Goal: Register for event/course

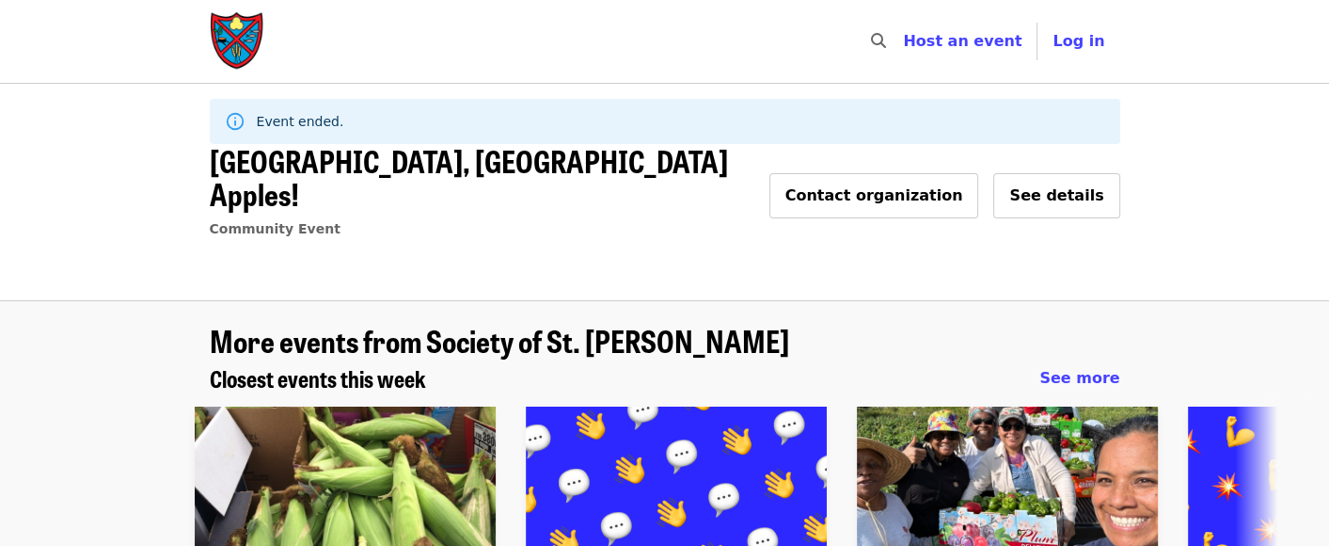
click at [230, 29] on img "Main navigation" at bounding box center [238, 41] width 56 height 60
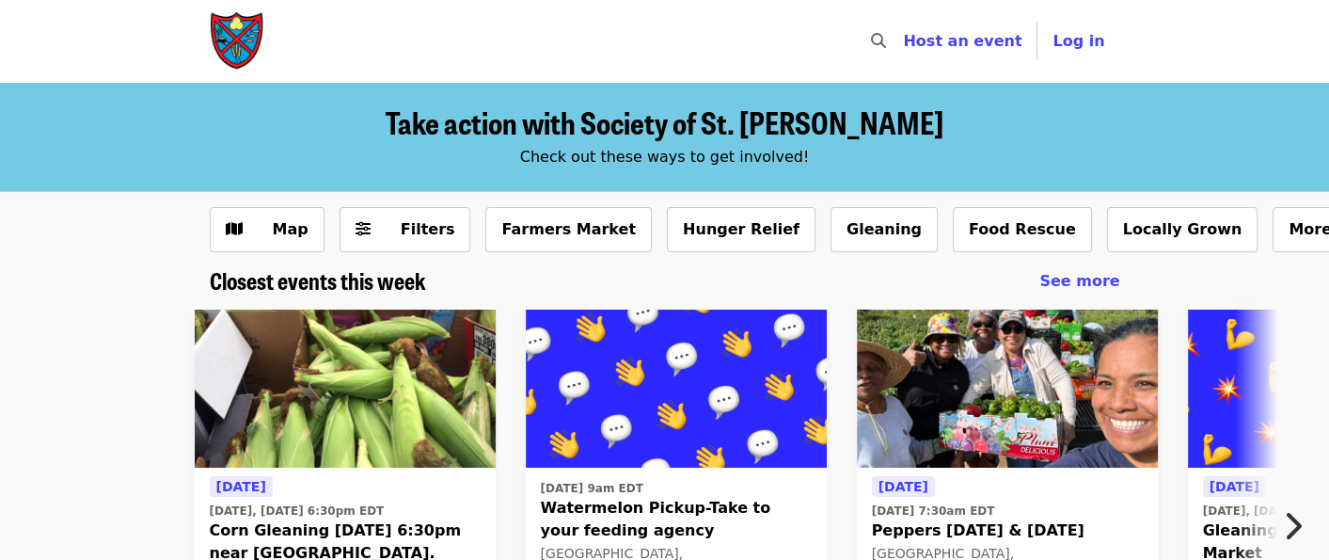
scroll to position [94, 0]
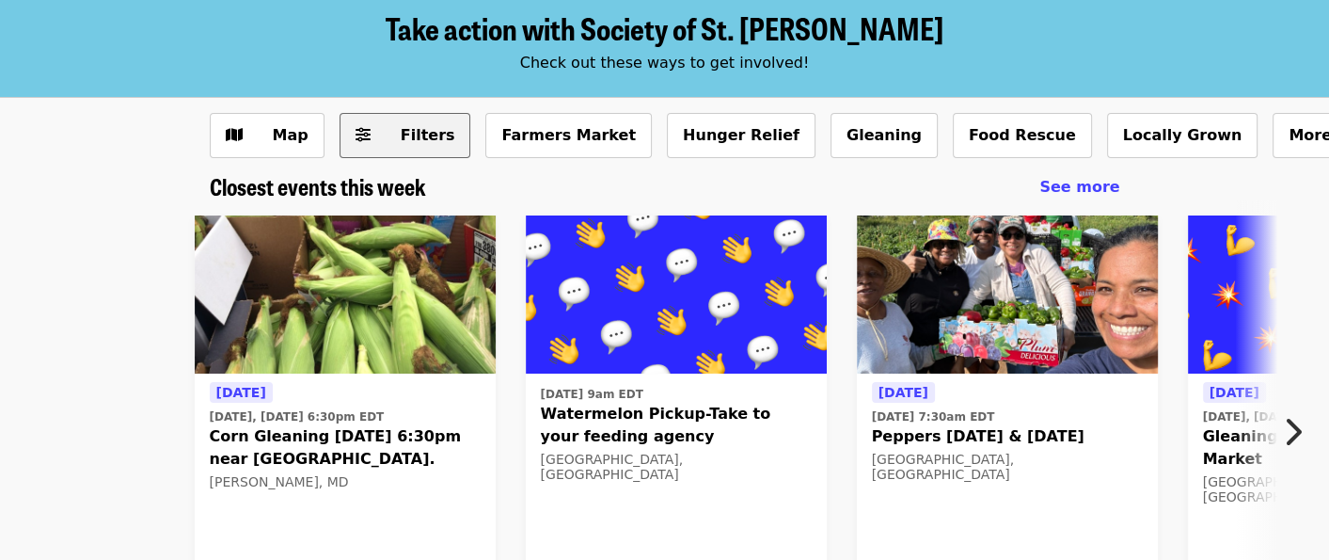
click at [373, 133] on button "Filters" at bounding box center [406, 135] width 132 height 45
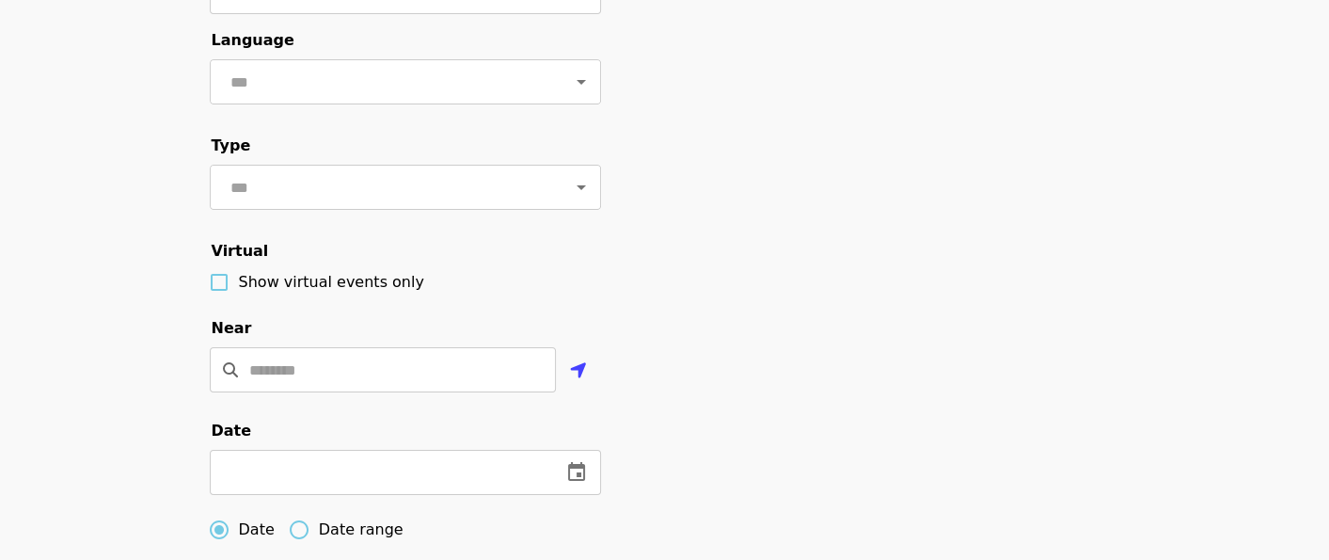
scroll to position [0, 0]
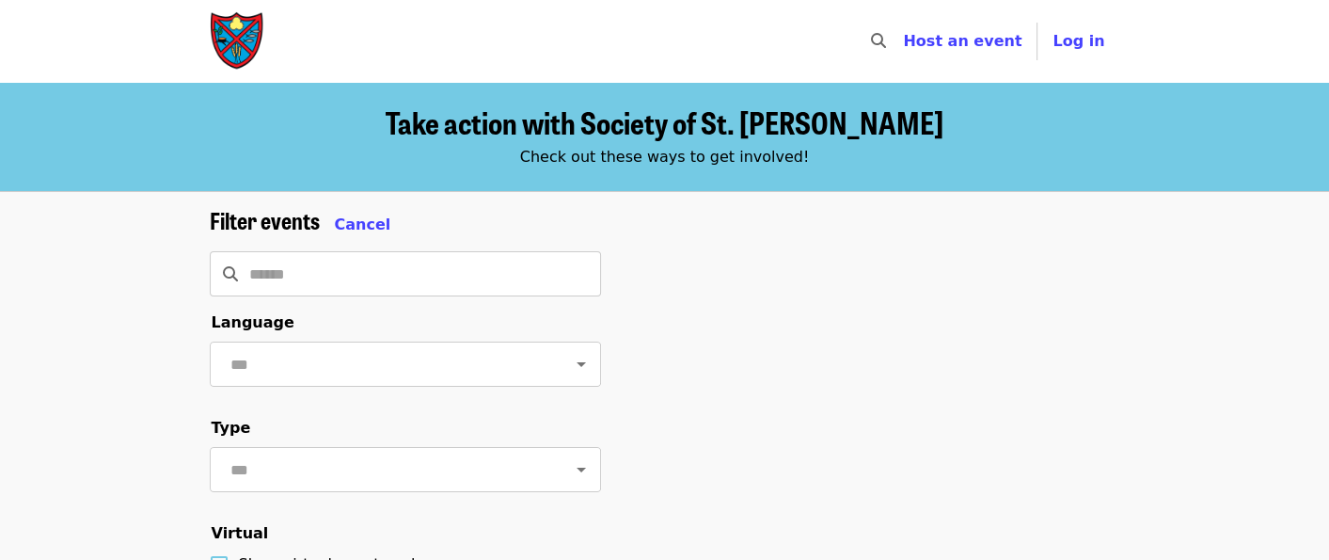
click at [237, 31] on img "Main navigation" at bounding box center [238, 41] width 56 height 60
click at [230, 47] on img "Main navigation" at bounding box center [238, 41] width 56 height 60
drag, startPoint x: 240, startPoint y: 48, endPoint x: 365, endPoint y: 7, distance: 131.8
click at [240, 48] on img "Main navigation" at bounding box center [238, 41] width 56 height 60
click at [230, 29] on img "Main navigation" at bounding box center [238, 41] width 56 height 60
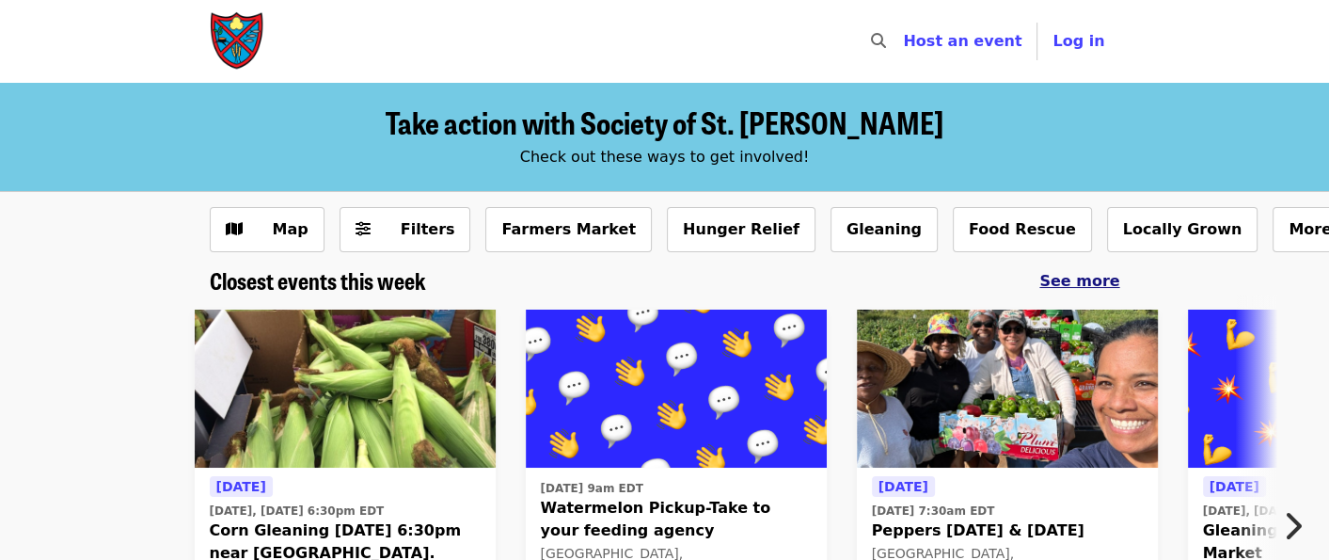
click at [1077, 285] on span "See more" at bounding box center [1080, 281] width 80 height 18
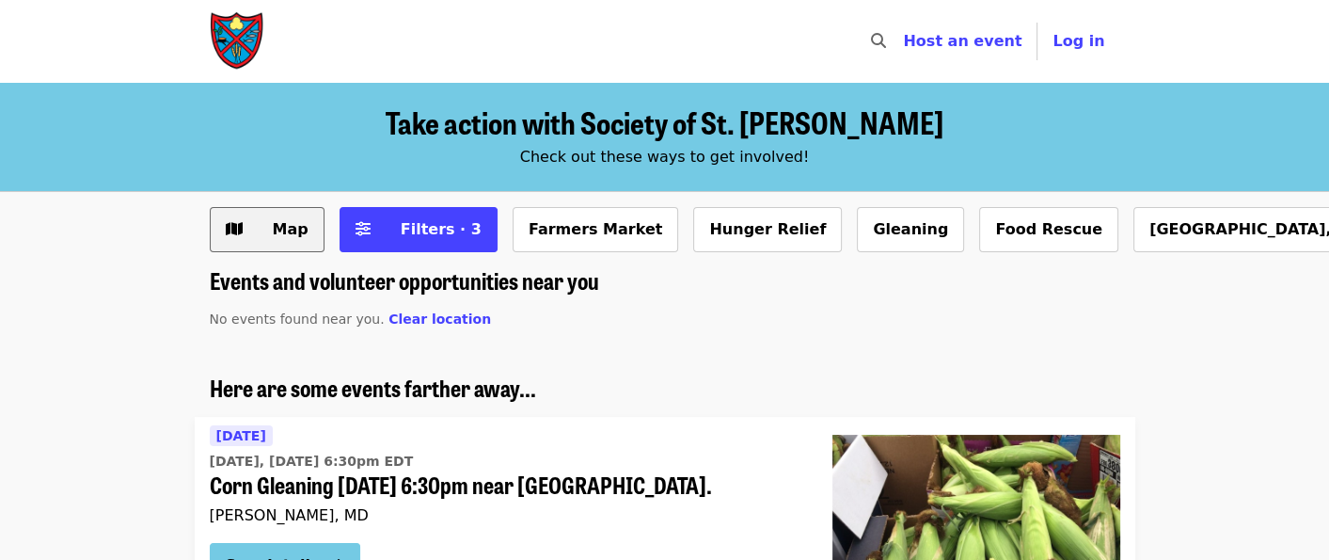
scroll to position [94, 0]
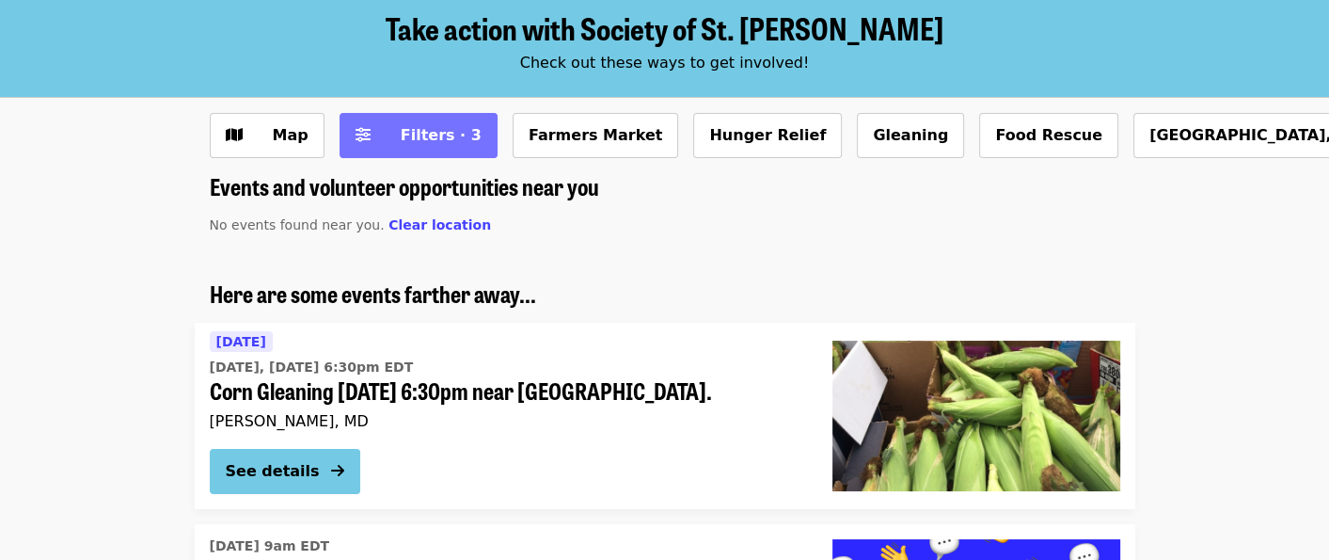
click at [385, 142] on span "Filters · 3" at bounding box center [432, 135] width 100 height 23
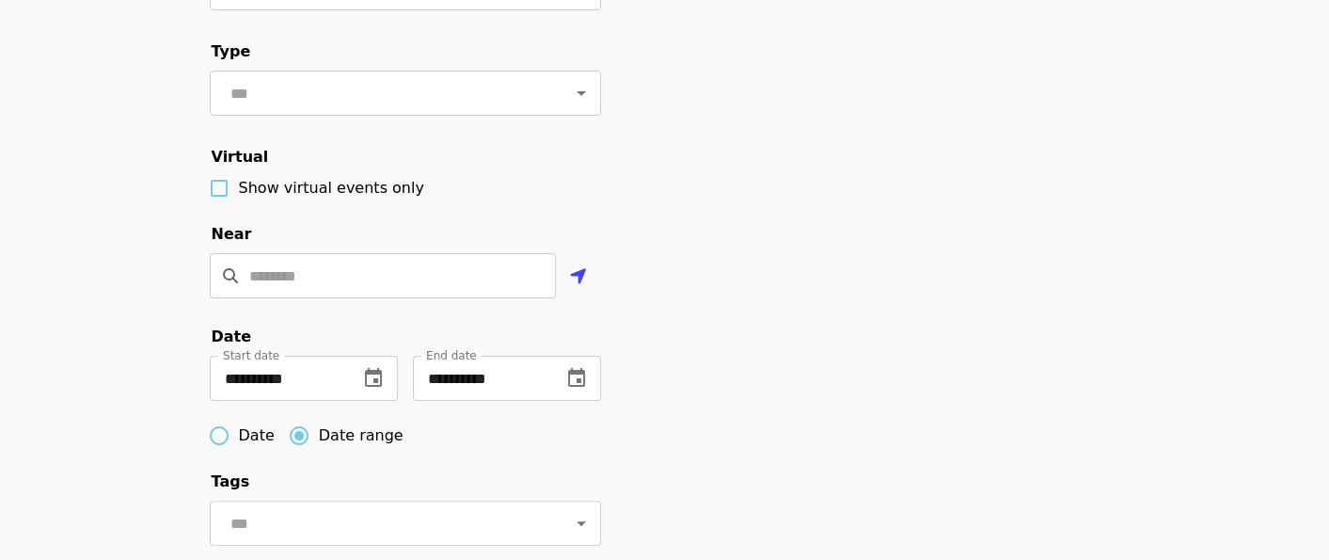
scroll to position [470, 0]
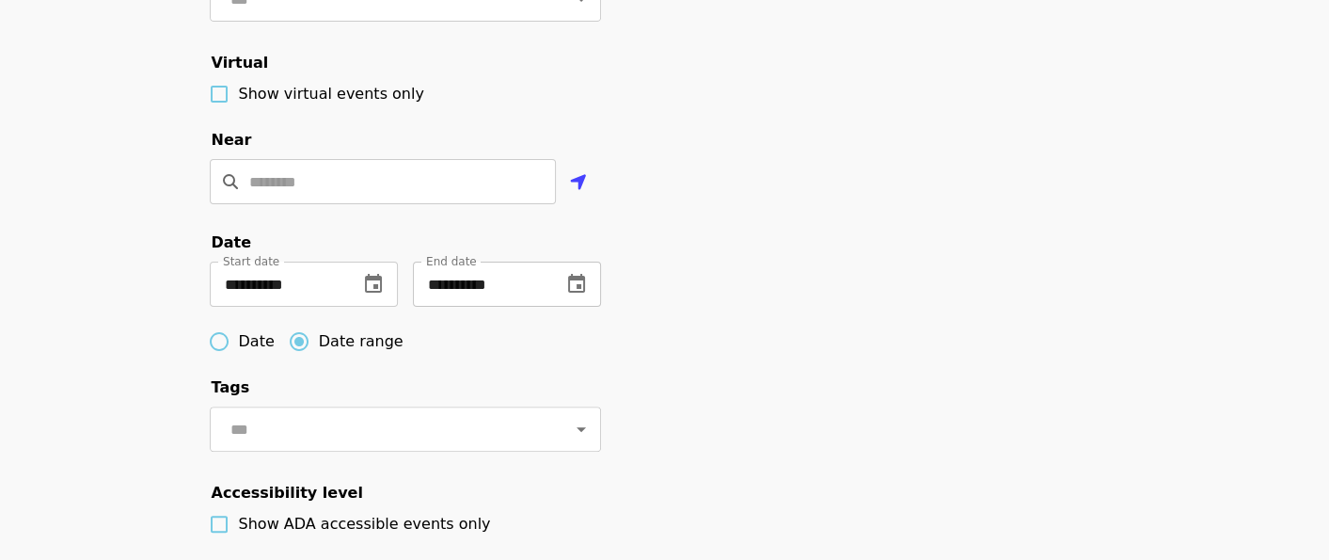
click at [584, 295] on icon "change date" at bounding box center [576, 284] width 23 height 23
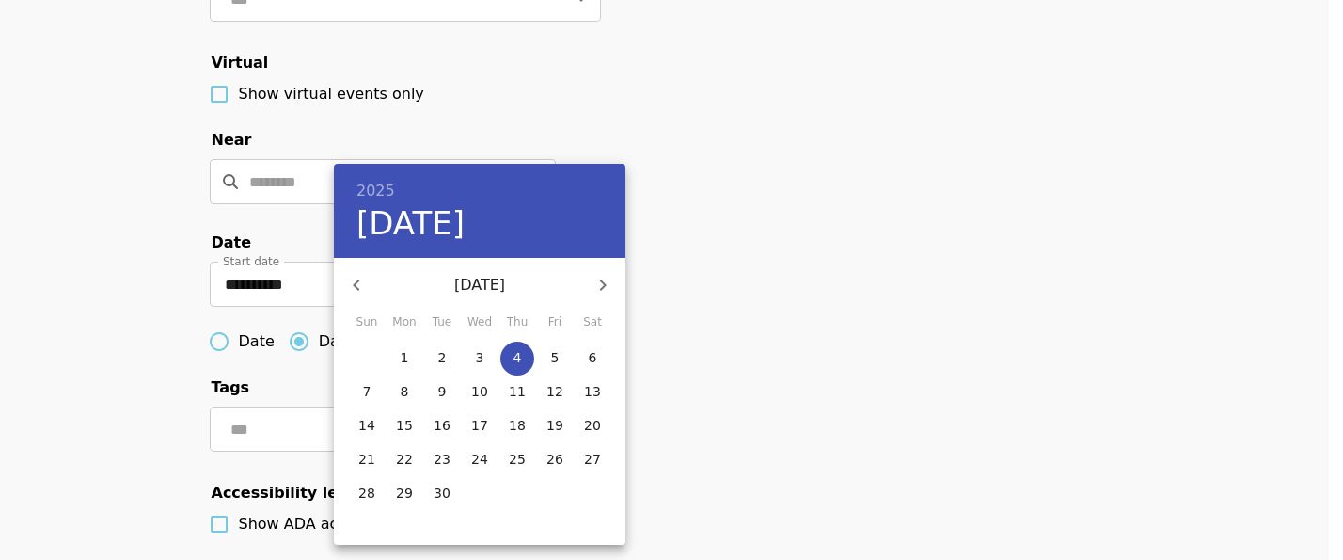
click at [611, 285] on icon "button" at bounding box center [603, 285] width 23 height 23
click at [555, 474] on button "24" at bounding box center [555, 460] width 34 height 34
type input "**********"
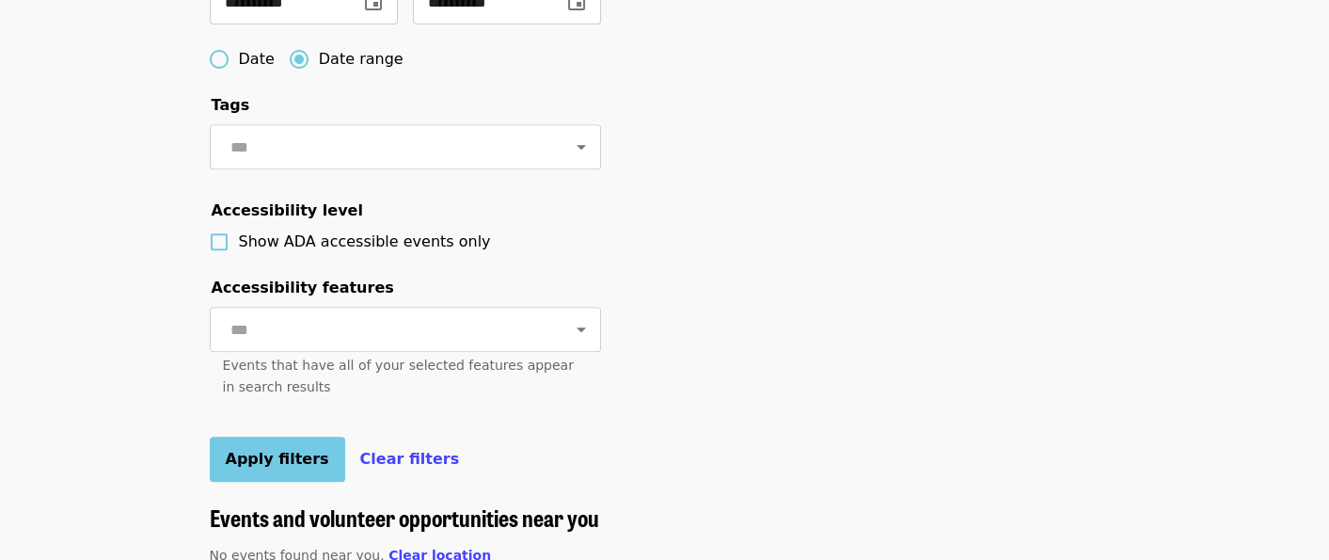
scroll to position [941, 0]
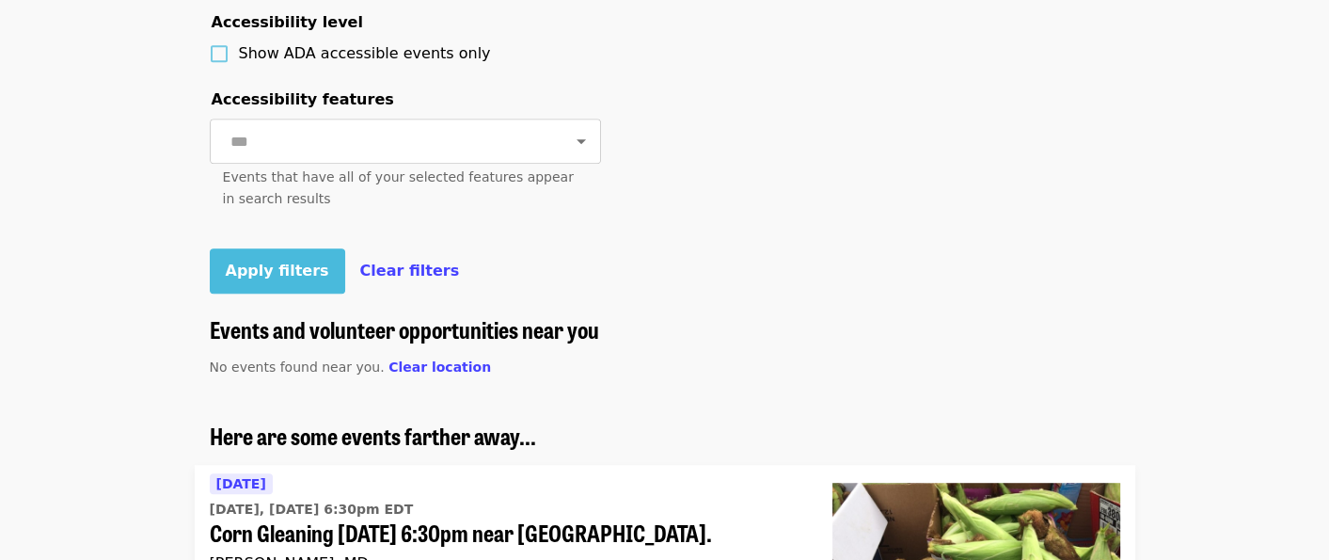
click at [283, 279] on span "Apply filters" at bounding box center [277, 271] width 103 height 18
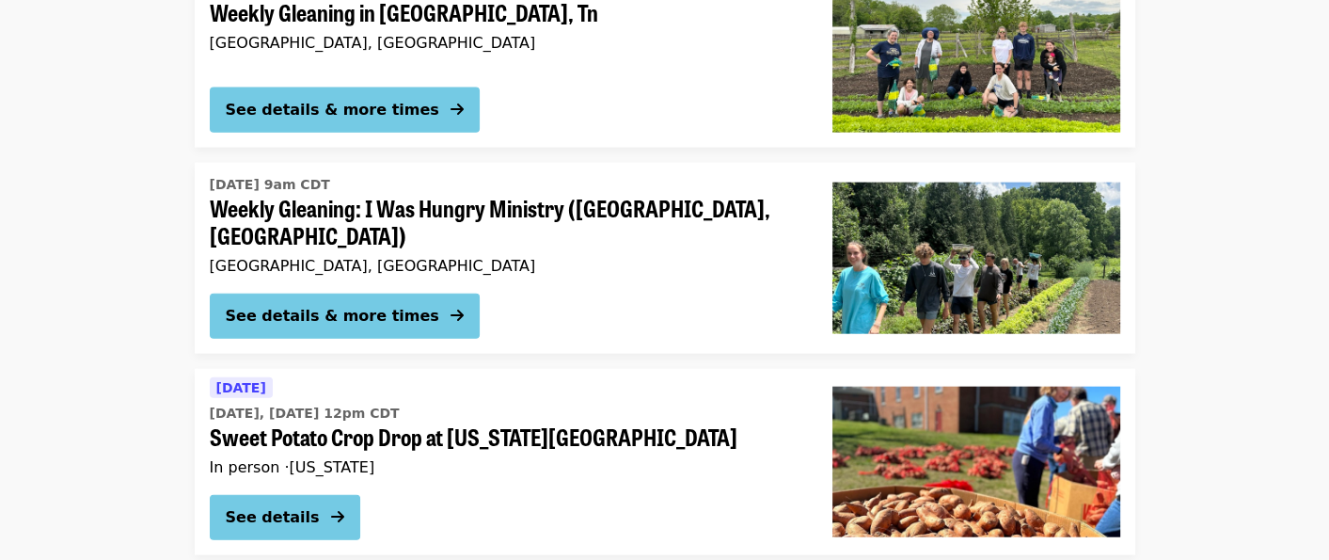
scroll to position [3951, 0]
